Goal: Task Accomplishment & Management: Use online tool/utility

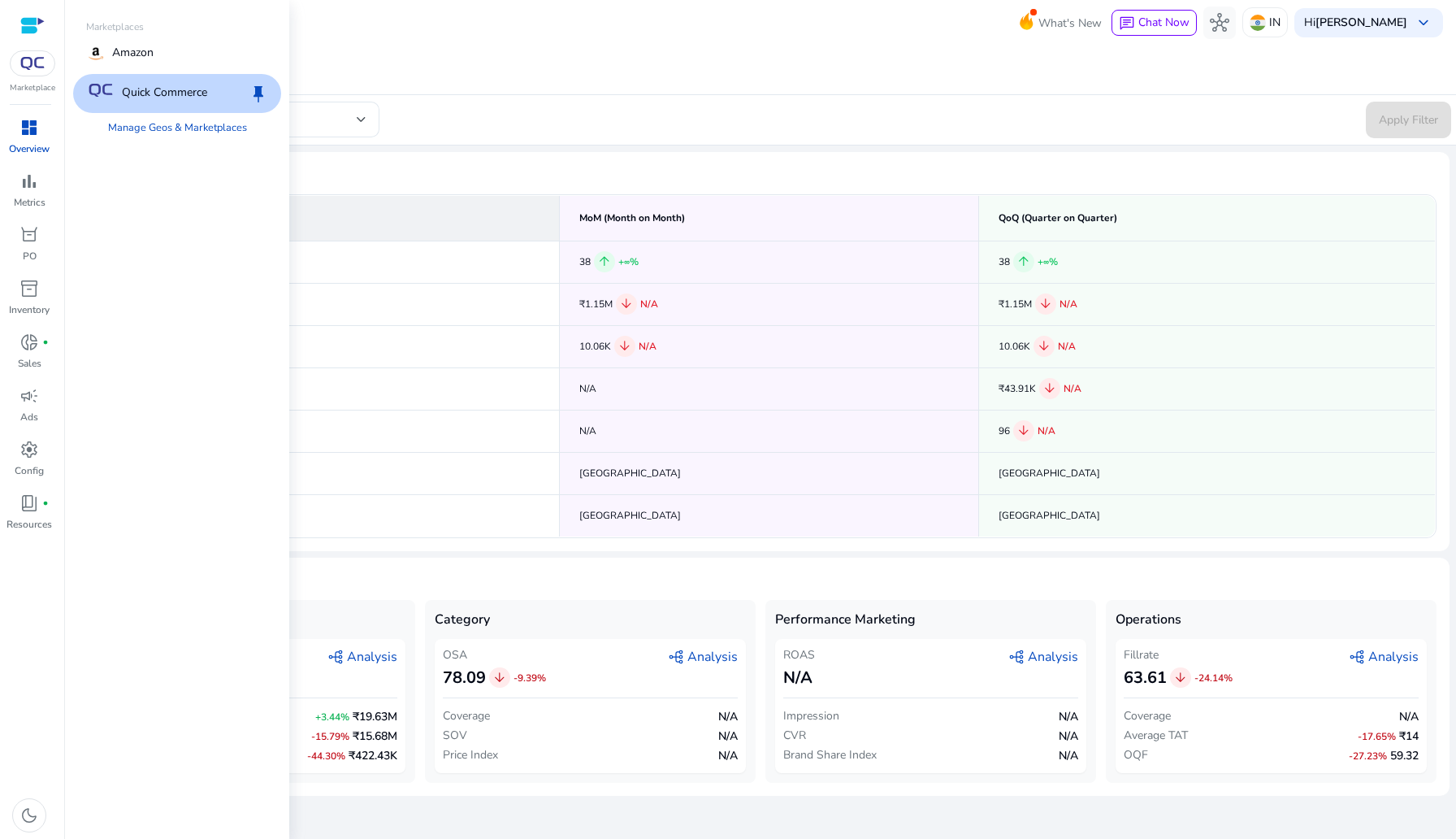
click at [43, 71] on div at bounding box center [33, 63] width 46 height 26
click at [167, 68] on div "Amazon" at bounding box center [177, 53] width 208 height 39
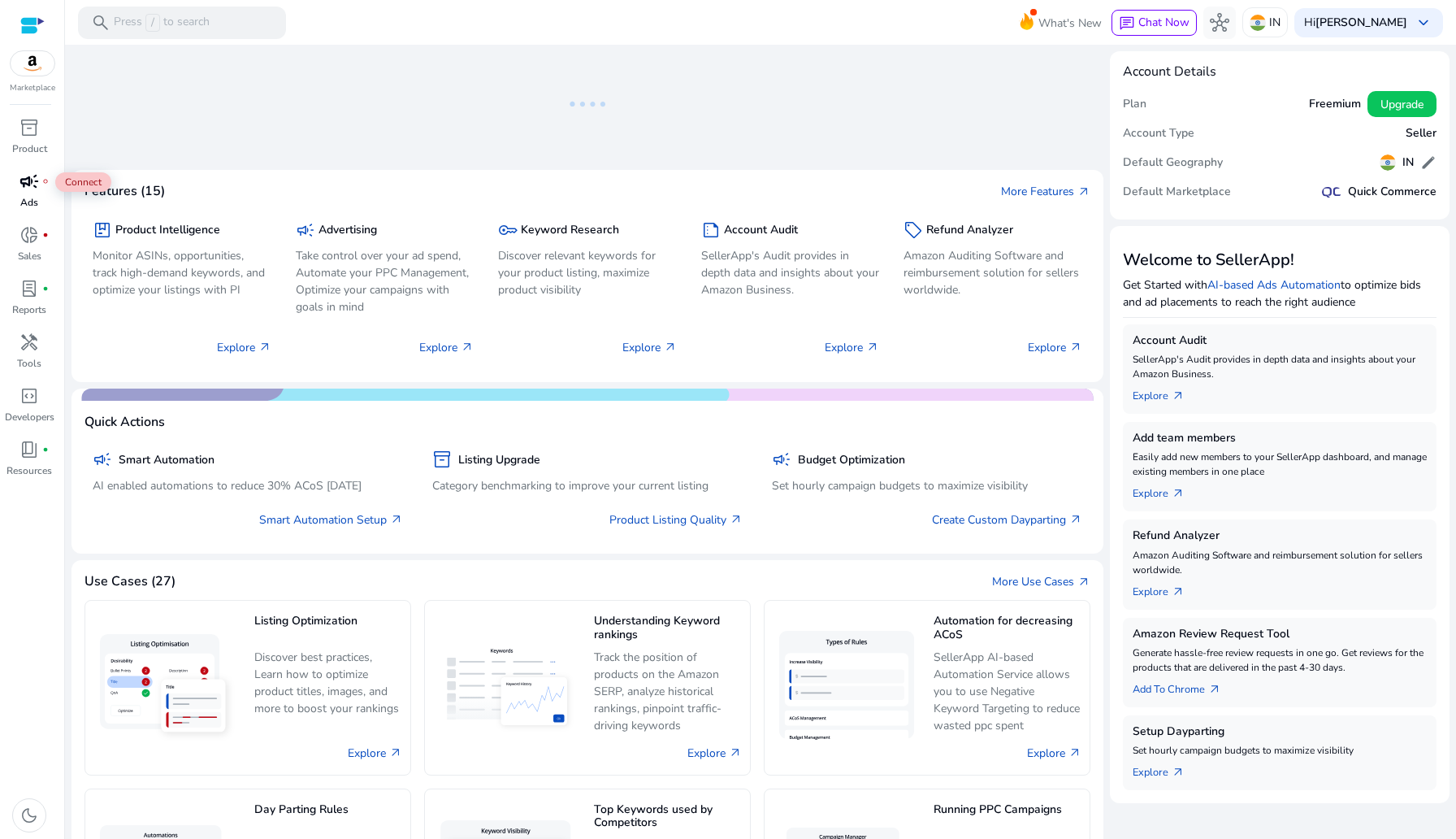
click at [25, 181] on span "campaign" at bounding box center [29, 181] width 19 height 19
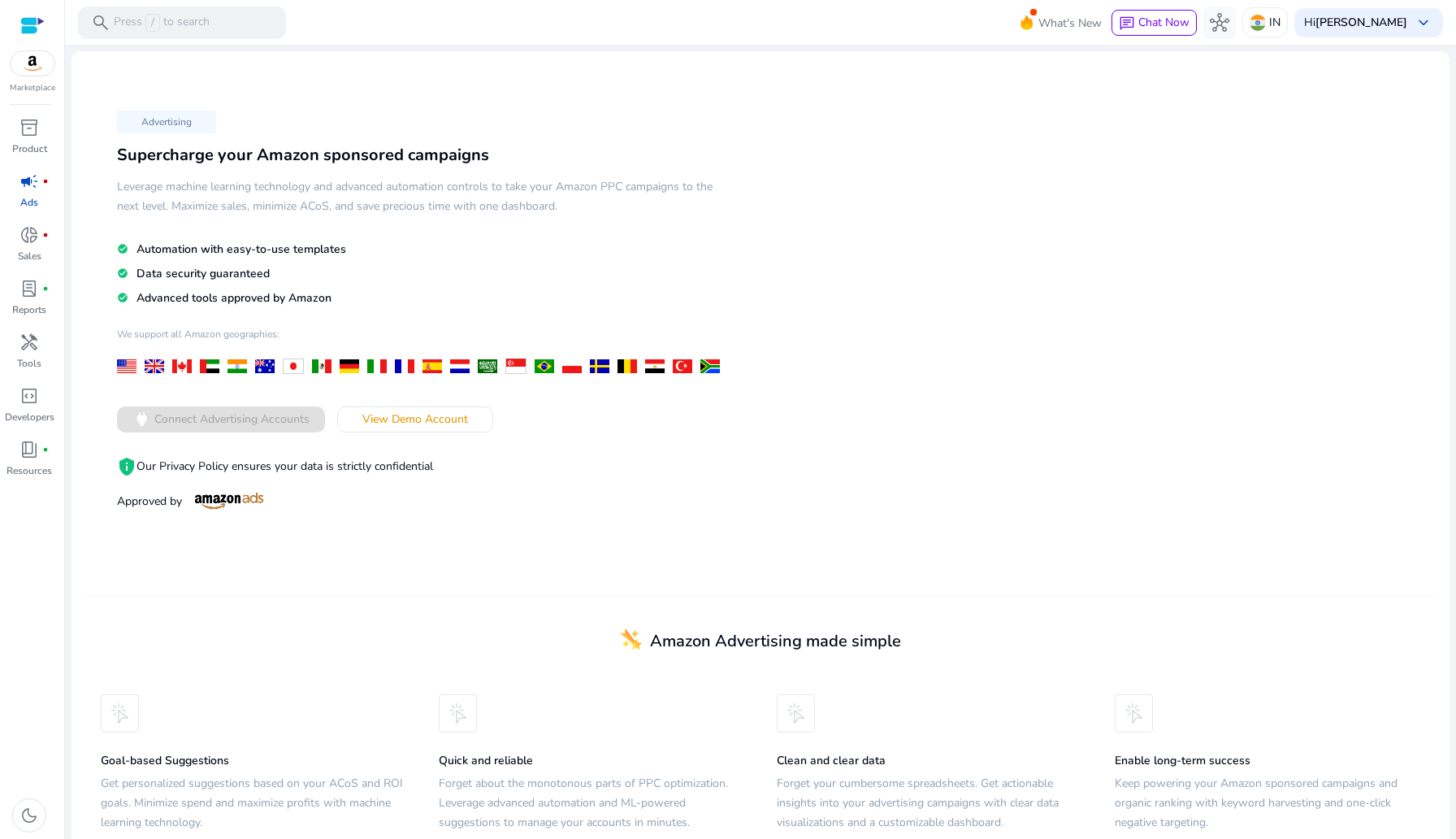
click at [449, 393] on div "Advertising Supercharge your Amazon sponsored campaigns Leverage machine learni…" at bounding box center [422, 309] width 676 height 409
click at [449, 401] on span at bounding box center [415, 419] width 154 height 39
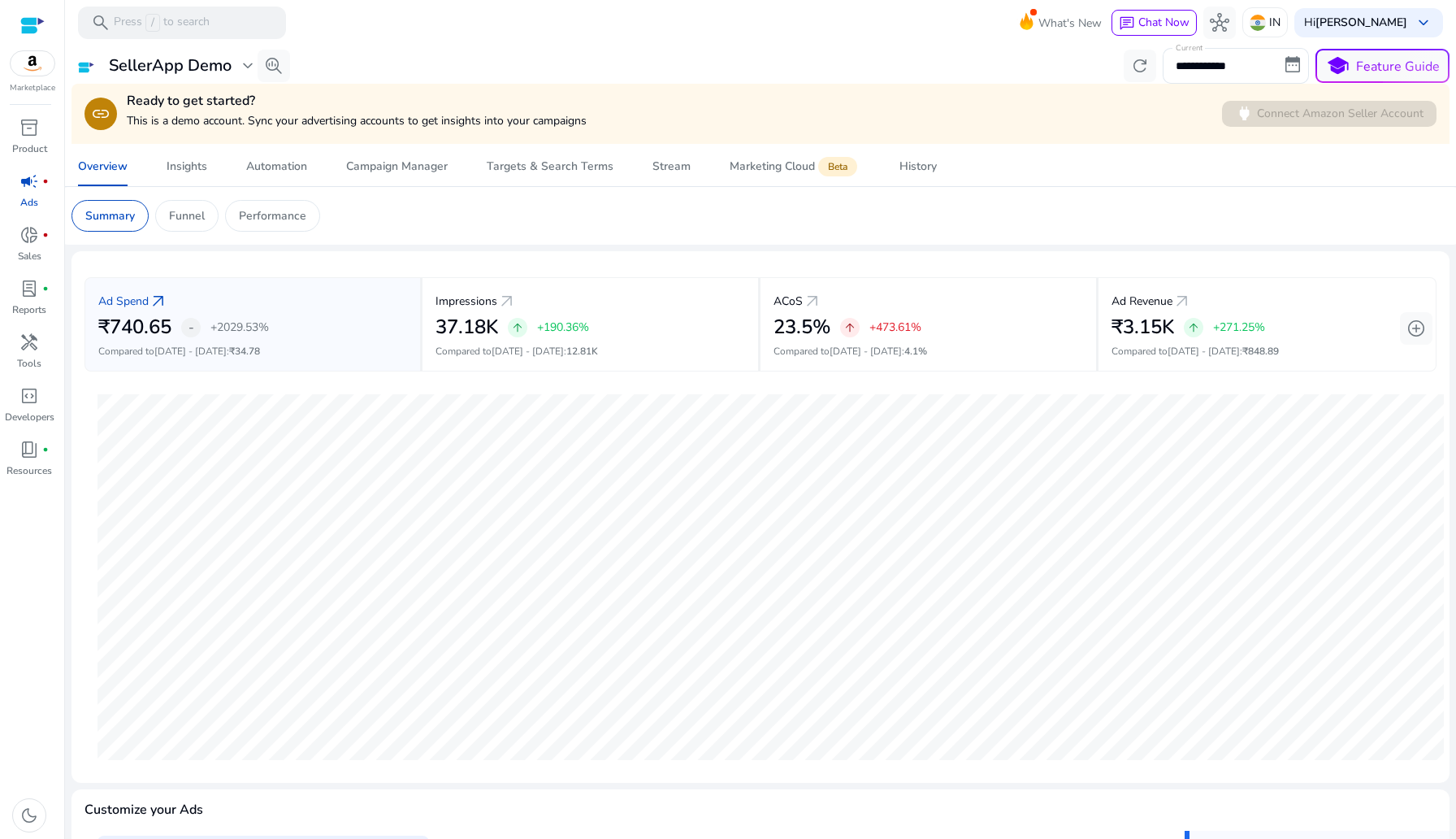
scroll to position [3, 0]
click at [370, 164] on div "Campaign Manager" at bounding box center [397, 166] width 102 height 11
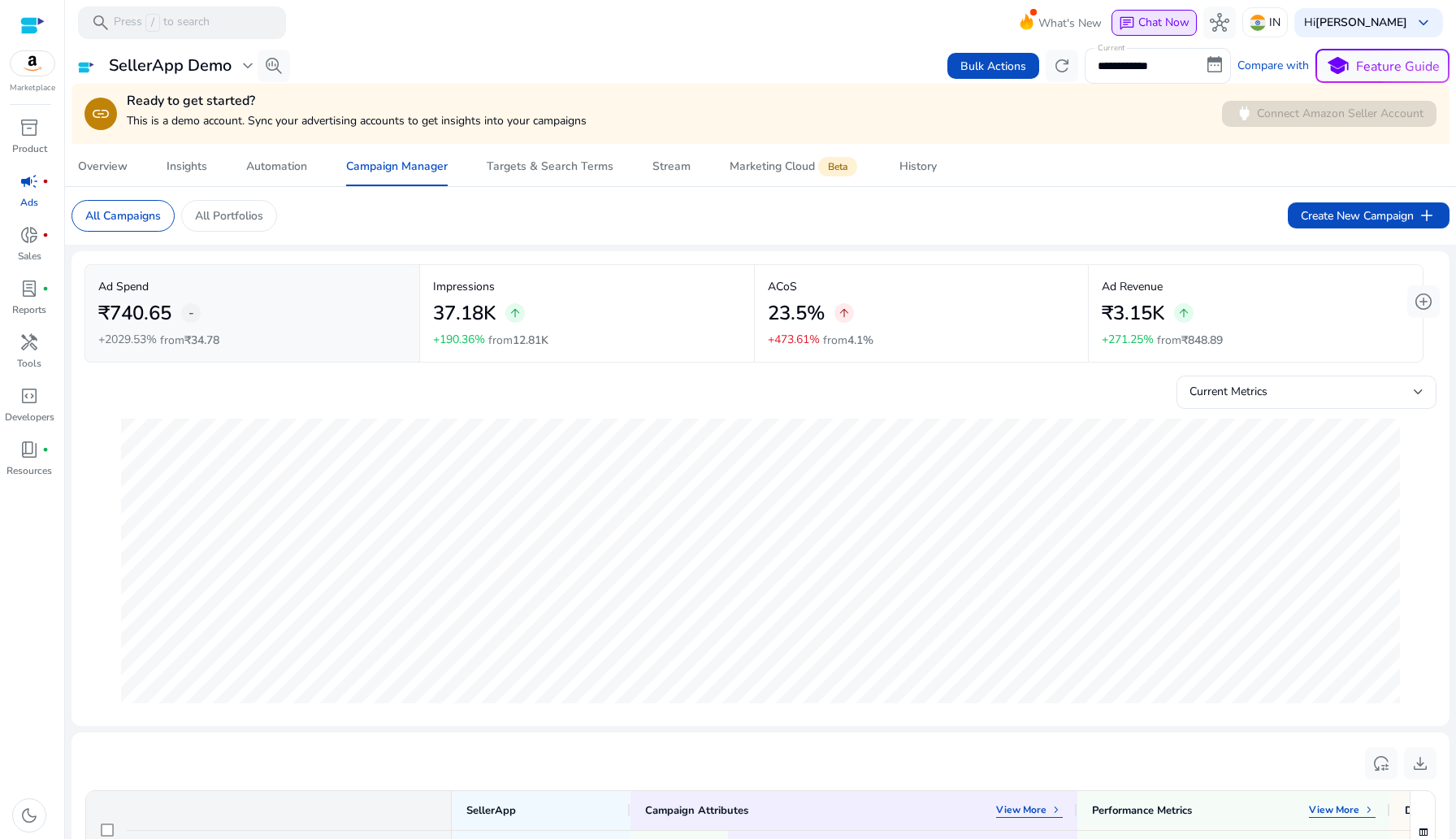
click at [1176, 30] on span "Chat Now" at bounding box center [1164, 22] width 51 height 15
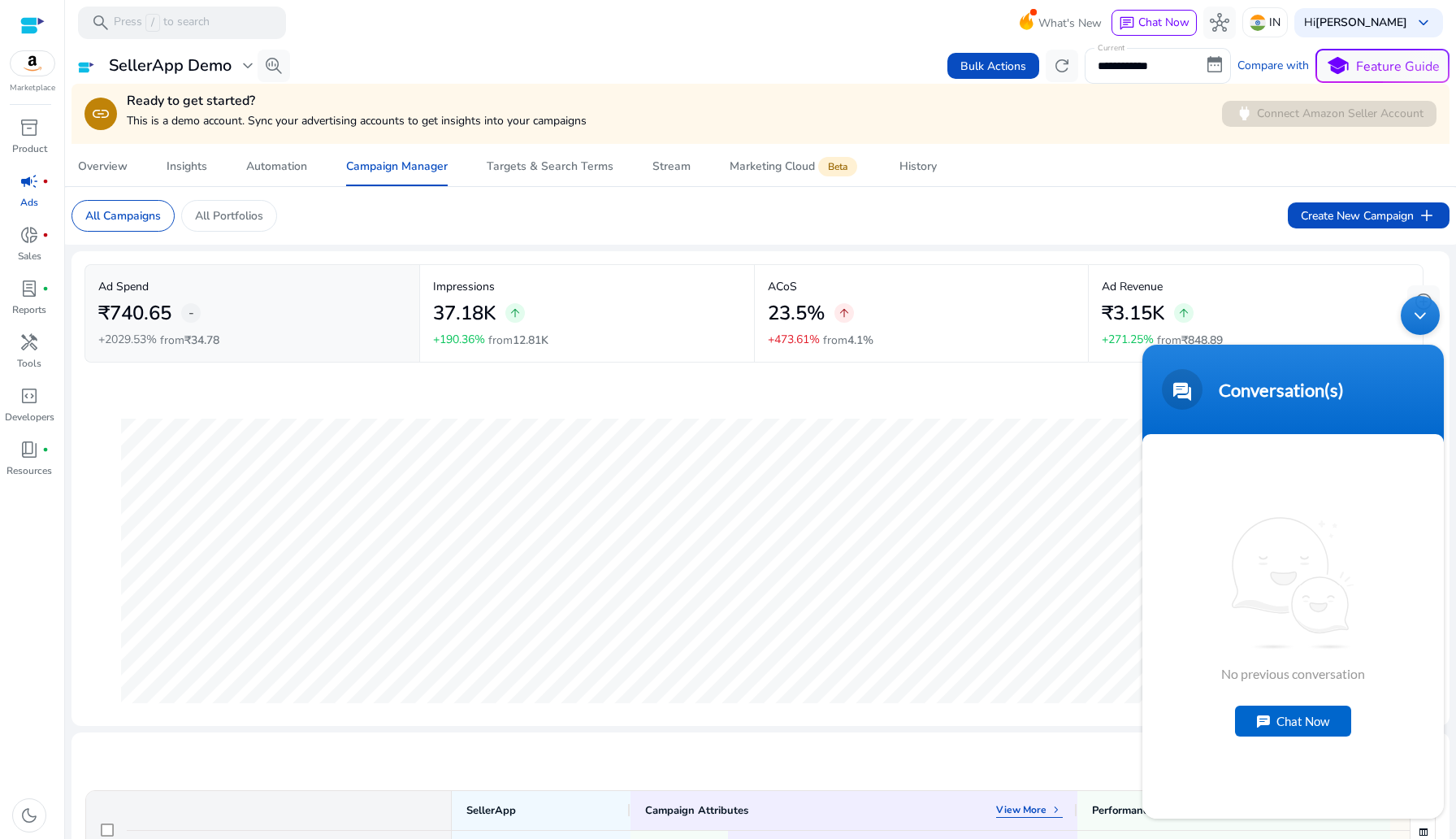
click at [1414, 313] on div "Minimize live chat window" at bounding box center [1420, 315] width 39 height 39
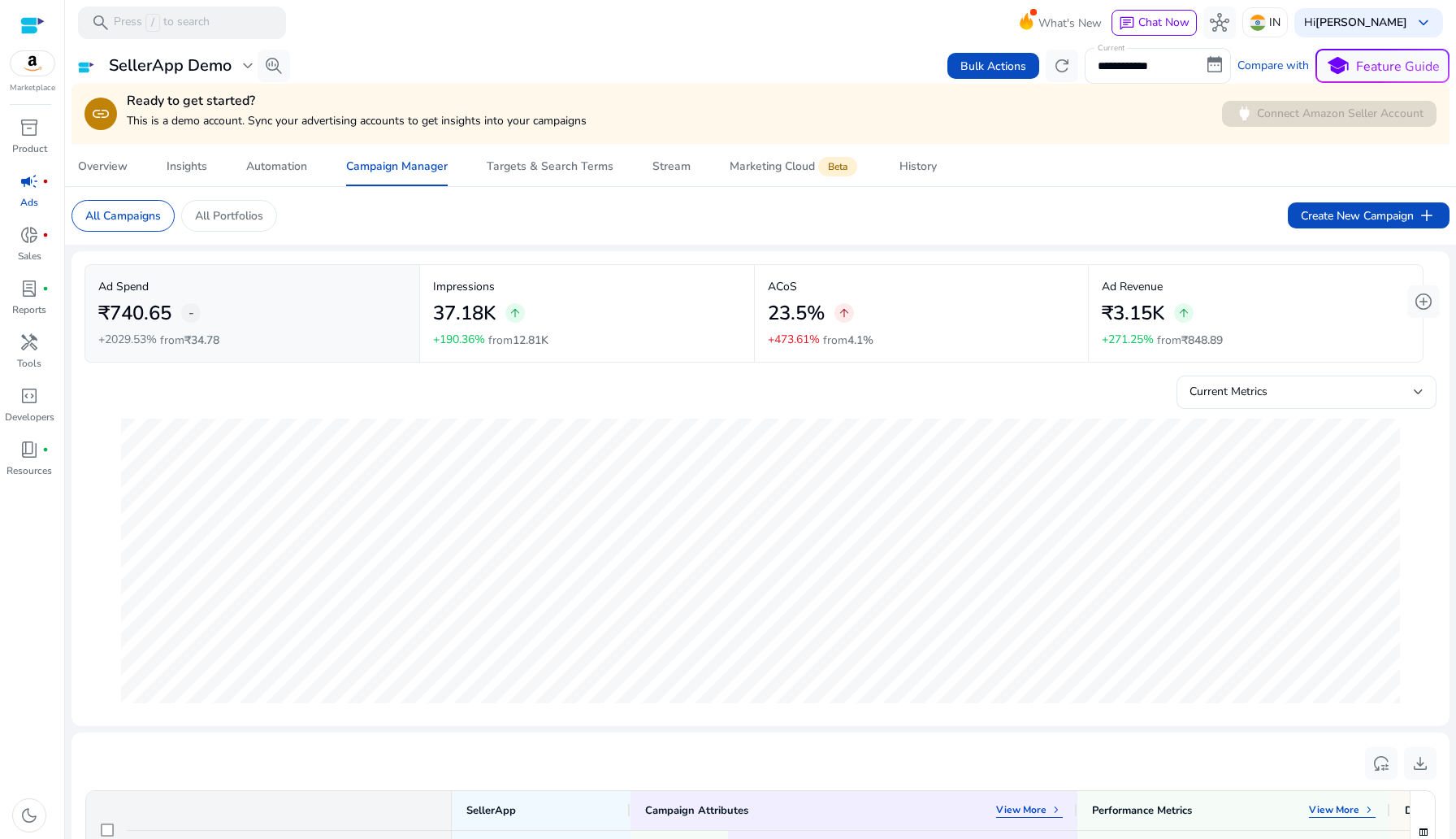
click at [918, 33] on mat-toolbar "search Press / to search What's New chat Chat Now hub IN Hi Praveen Yadaove key…" at bounding box center [760, 22] width 1391 height 45
click at [1061, 69] on span "refresh" at bounding box center [1062, 65] width 19 height 19
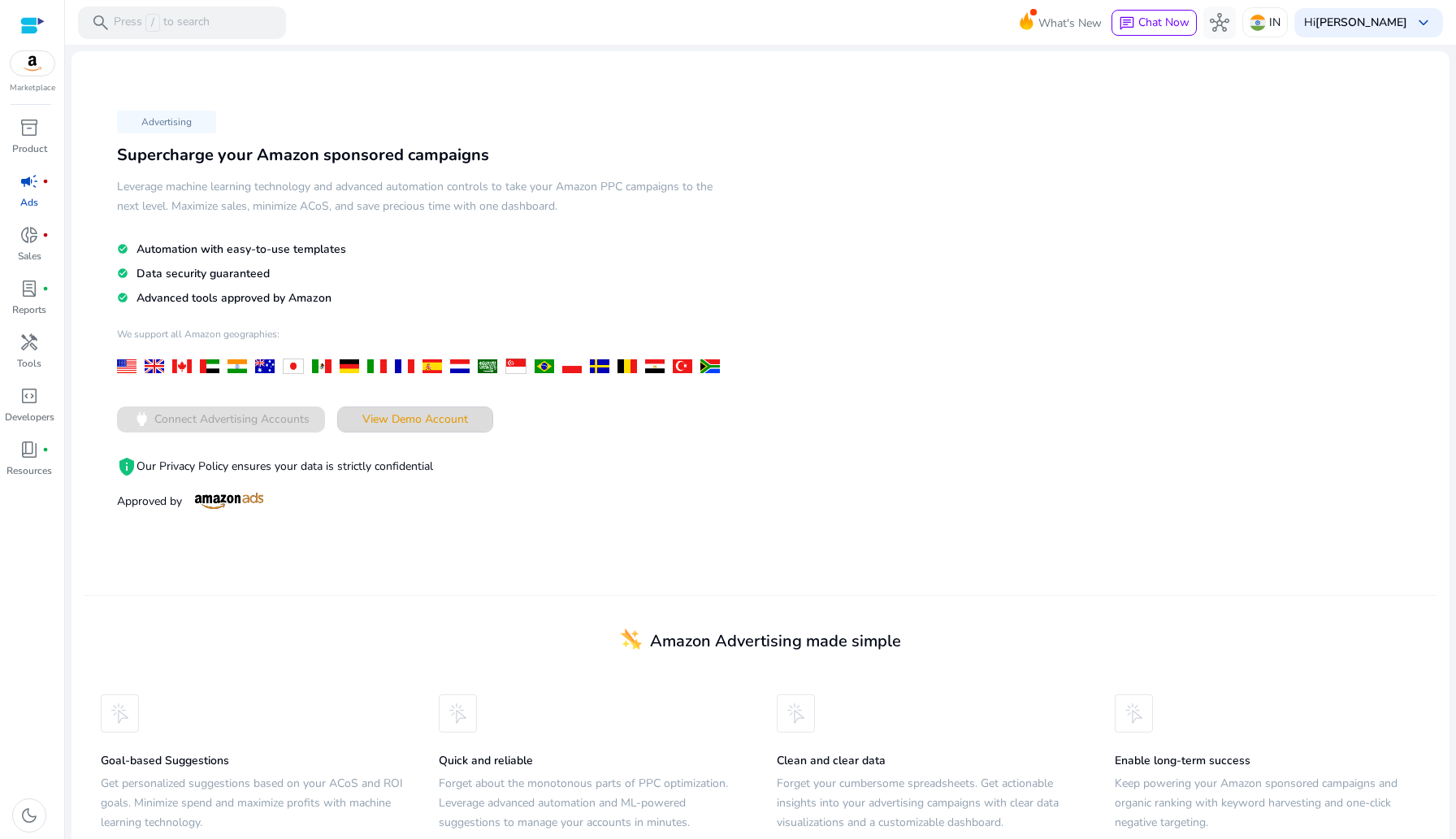
click at [433, 423] on span "View Demo Account" at bounding box center [415, 419] width 106 height 17
